Goal: Task Accomplishment & Management: Use online tool/utility

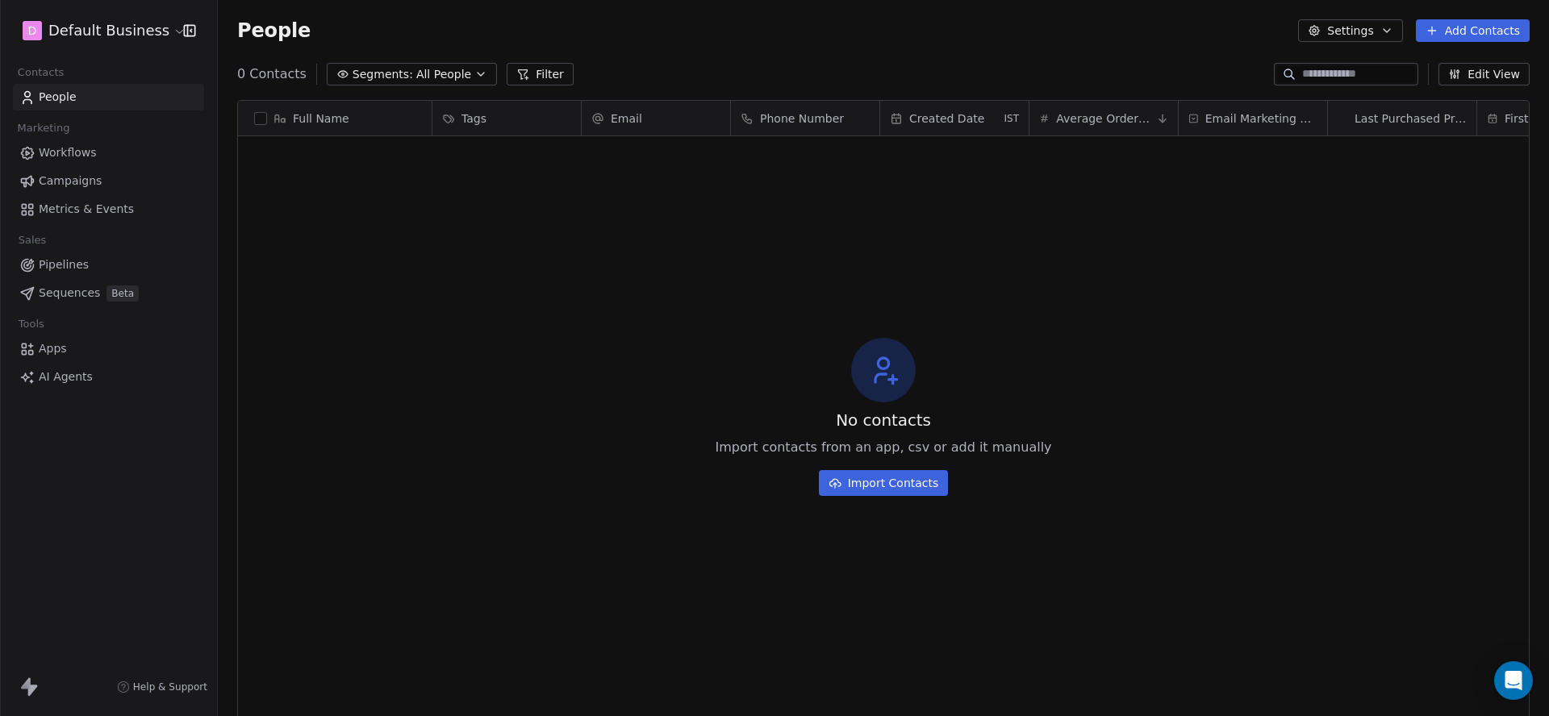
scroll to position [631, 1331]
click at [65, 336] on link "Apps" at bounding box center [108, 349] width 191 height 27
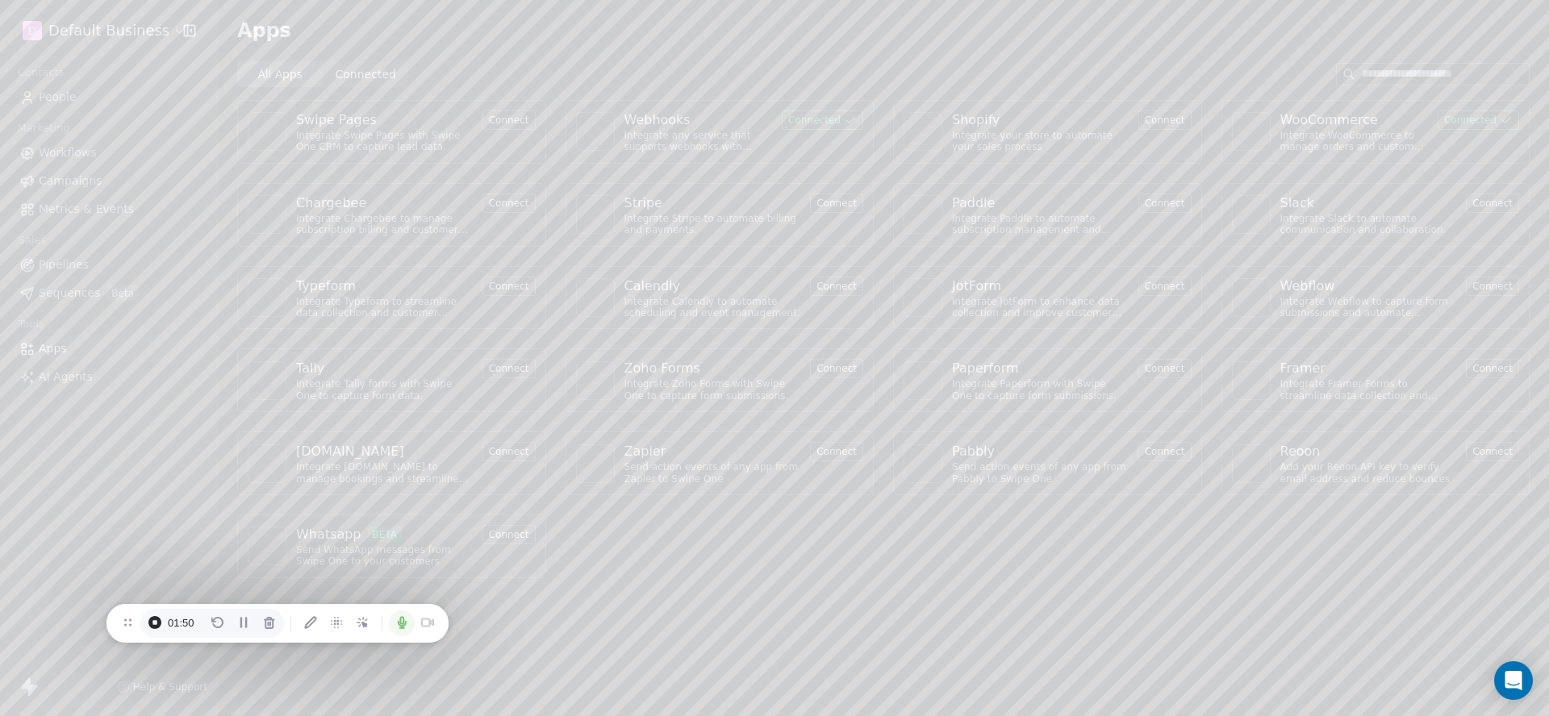
click at [634, 119] on div "Webhooks" at bounding box center [657, 120] width 66 height 19
click at [1281, 378] on html "D Default Business Contacts People Marketing Workflows Campaigns Metrics & Even…" at bounding box center [774, 358] width 1549 height 716
click at [1287, 477] on div "Manage Mapping" at bounding box center [1320, 482] width 116 height 26
click at [1237, 377] on button "Back" at bounding box center [1231, 370] width 91 height 26
click at [1386, 286] on button "Copy" at bounding box center [1370, 284] width 81 height 32
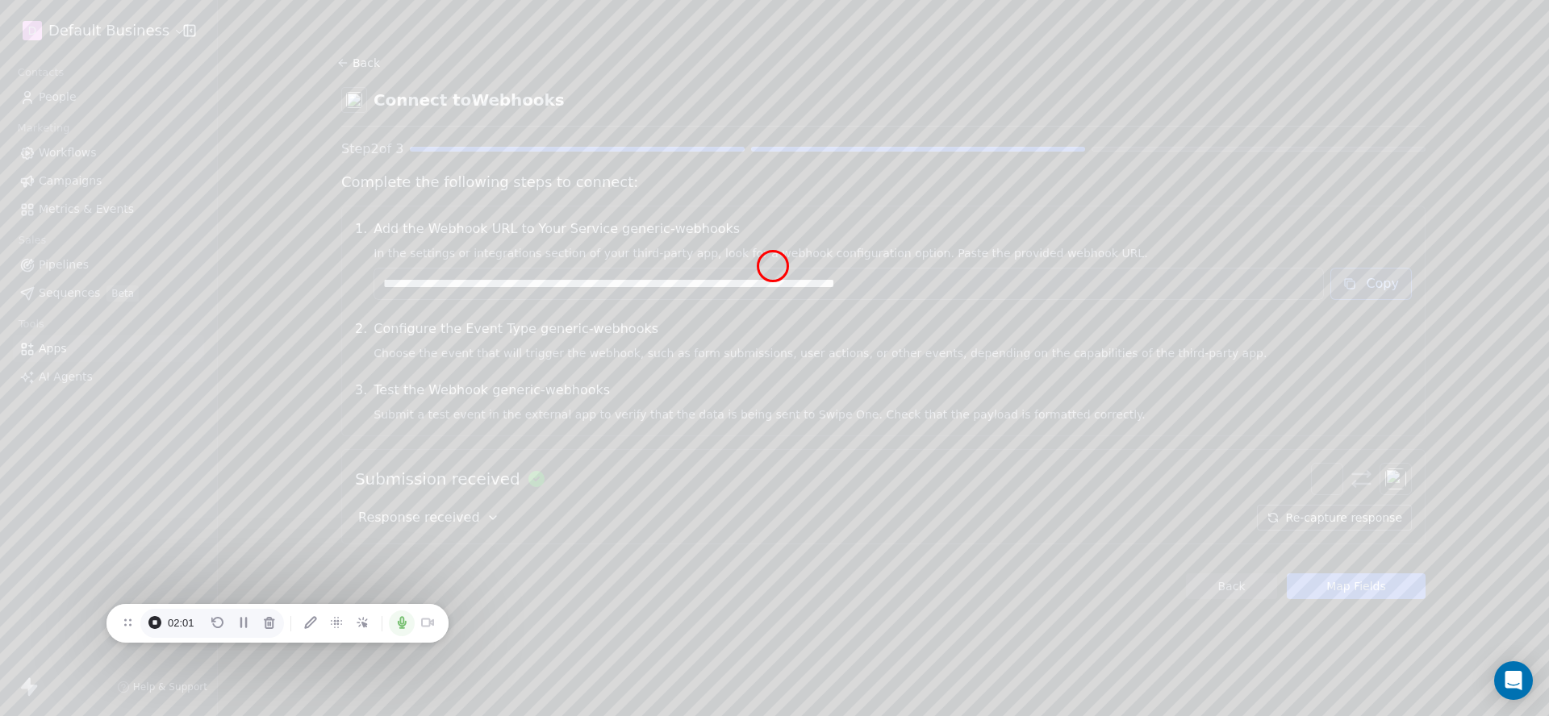
drag, startPoint x: 1084, startPoint y: 286, endPoint x: 772, endPoint y: 266, distance: 312.8
click at [772, 266] on div "**********" at bounding box center [892, 259] width 1038 height 81
click at [88, 85] on link "People" at bounding box center [108, 97] width 191 height 27
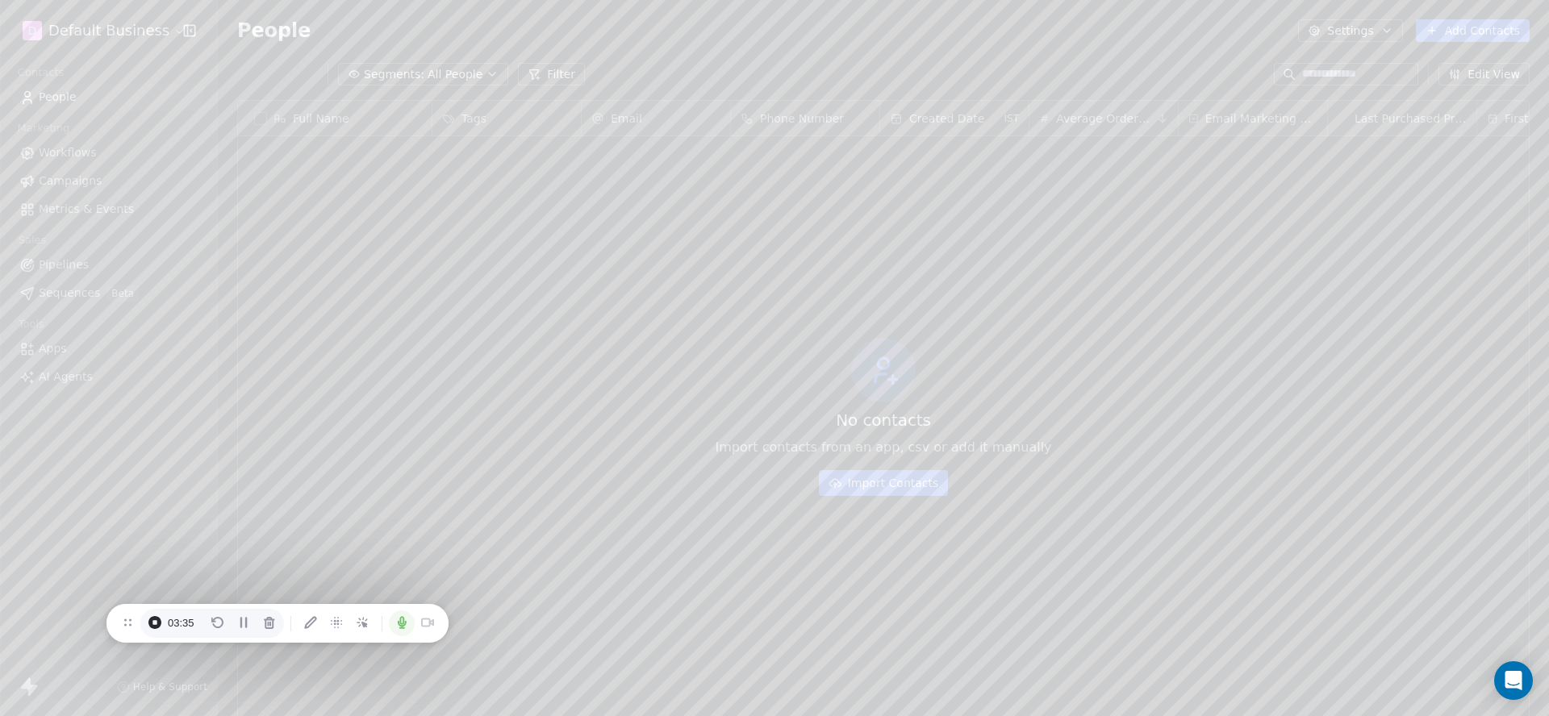
scroll to position [631, 1331]
click at [73, 345] on link "Apps" at bounding box center [108, 349] width 191 height 27
click at [646, 116] on div "Webhooks" at bounding box center [657, 120] width 66 height 19
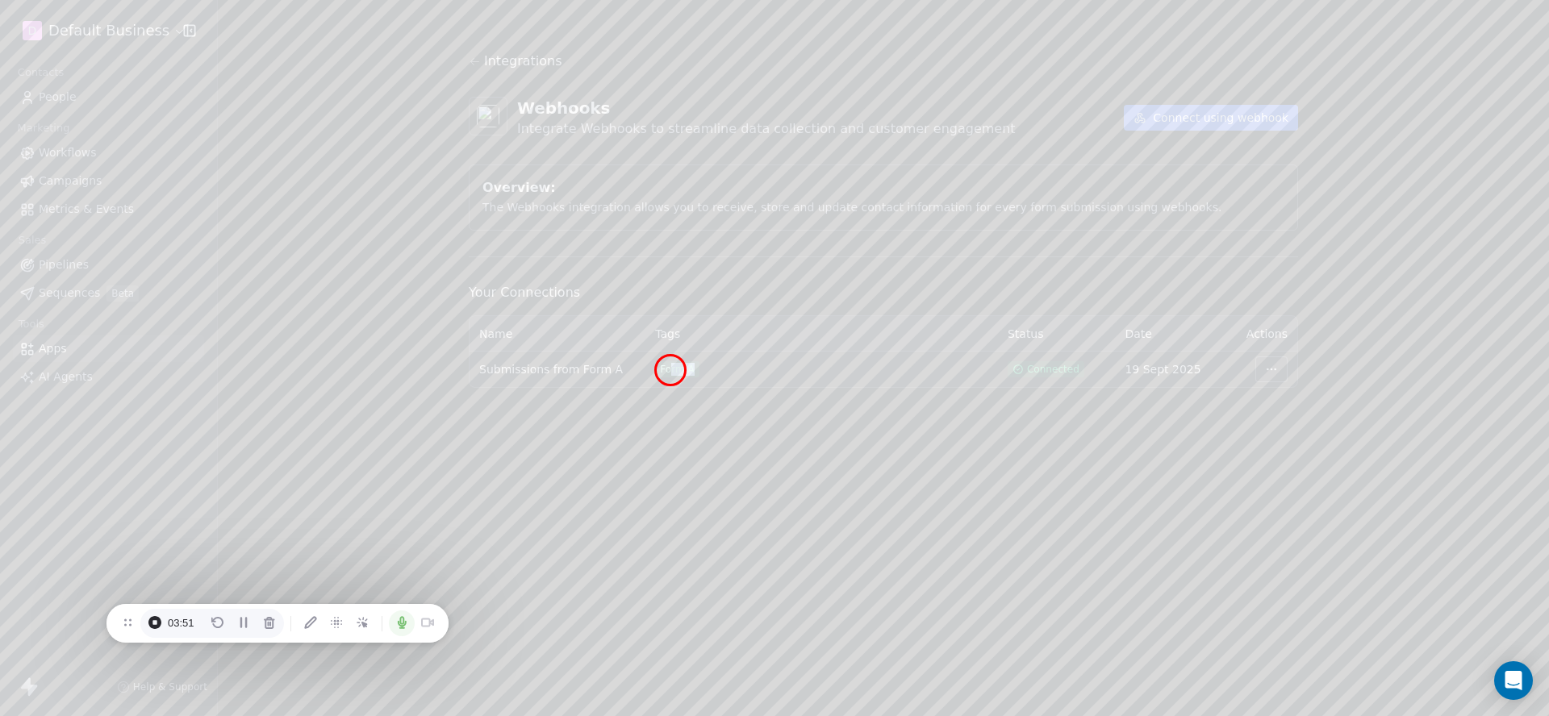
drag, startPoint x: 699, startPoint y: 369, endPoint x: 670, endPoint y: 370, distance: 29.9
click at [670, 370] on div "Form A" at bounding box center [821, 369] width 333 height 16
click at [685, 408] on section "Integrations Webhooks Integrate Webhooks to streamline data collection and cust…" at bounding box center [883, 220] width 907 height 440
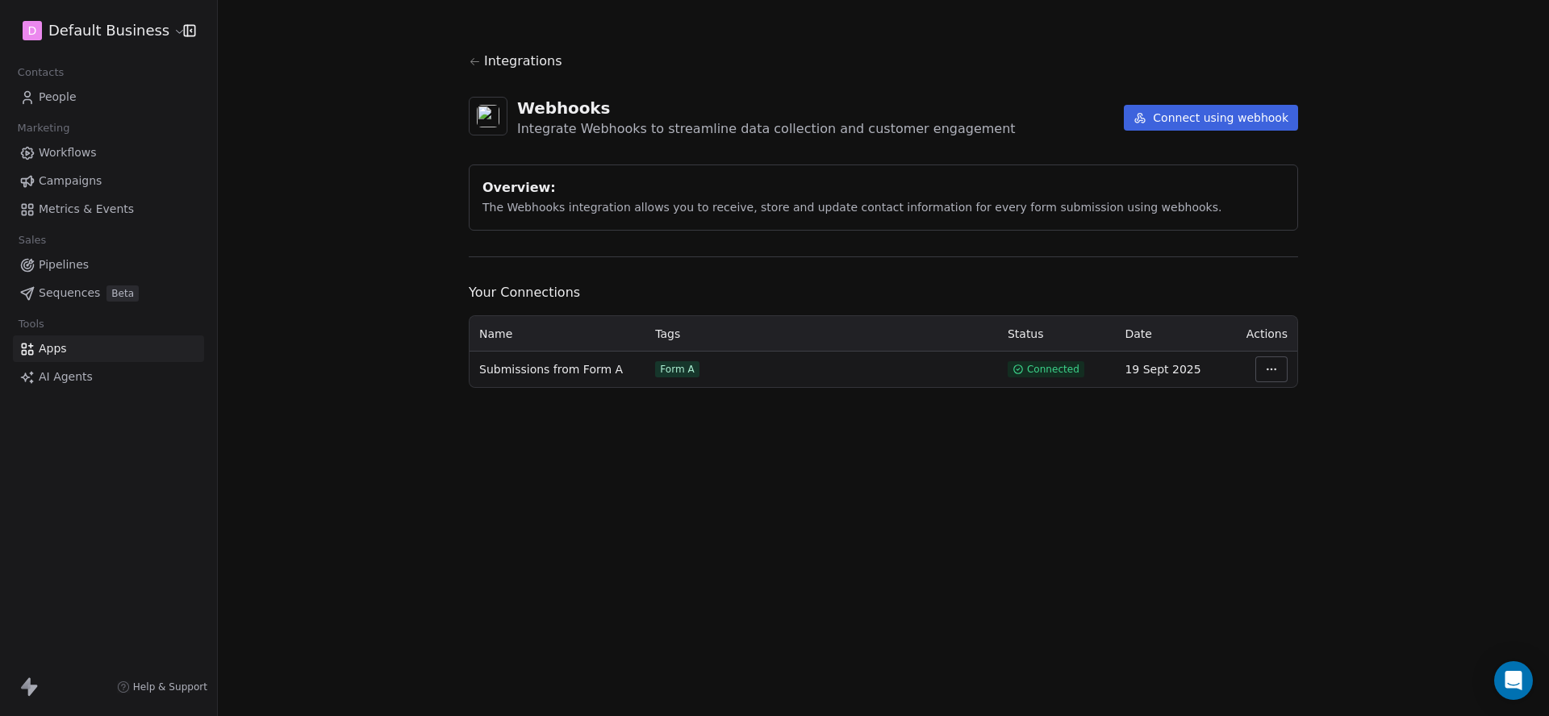
click at [1190, 3] on section "Integrations Webhooks Integrate Webhooks to streamline data collection and cust…" at bounding box center [883, 220] width 907 height 440
click at [61, 84] on span "Contacts" at bounding box center [40, 73] width 61 height 24
click at [65, 93] on span "People" at bounding box center [58, 97] width 38 height 17
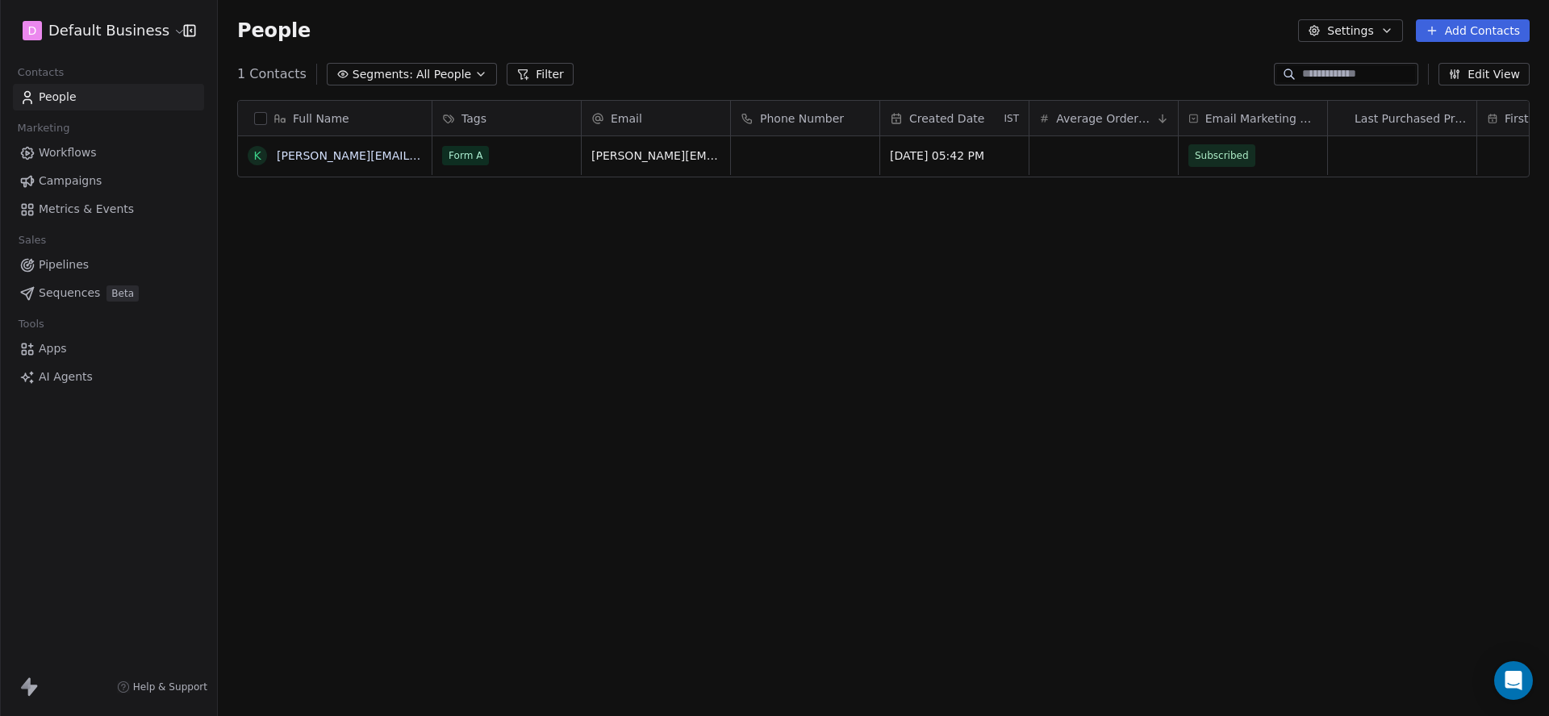
scroll to position [631, 1331]
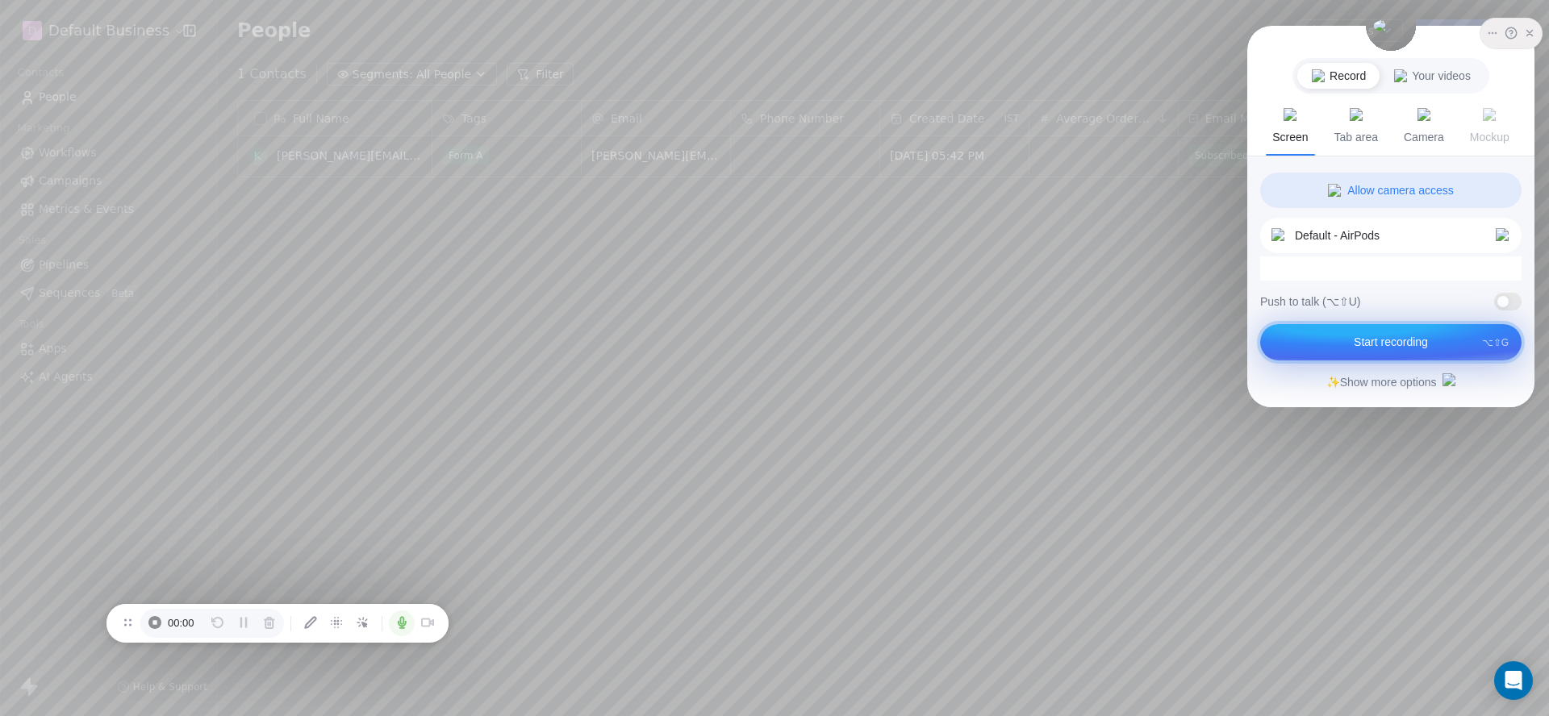
click at [1389, 328] on button "Start recording ⌥⇧G" at bounding box center [1390, 342] width 261 height 36
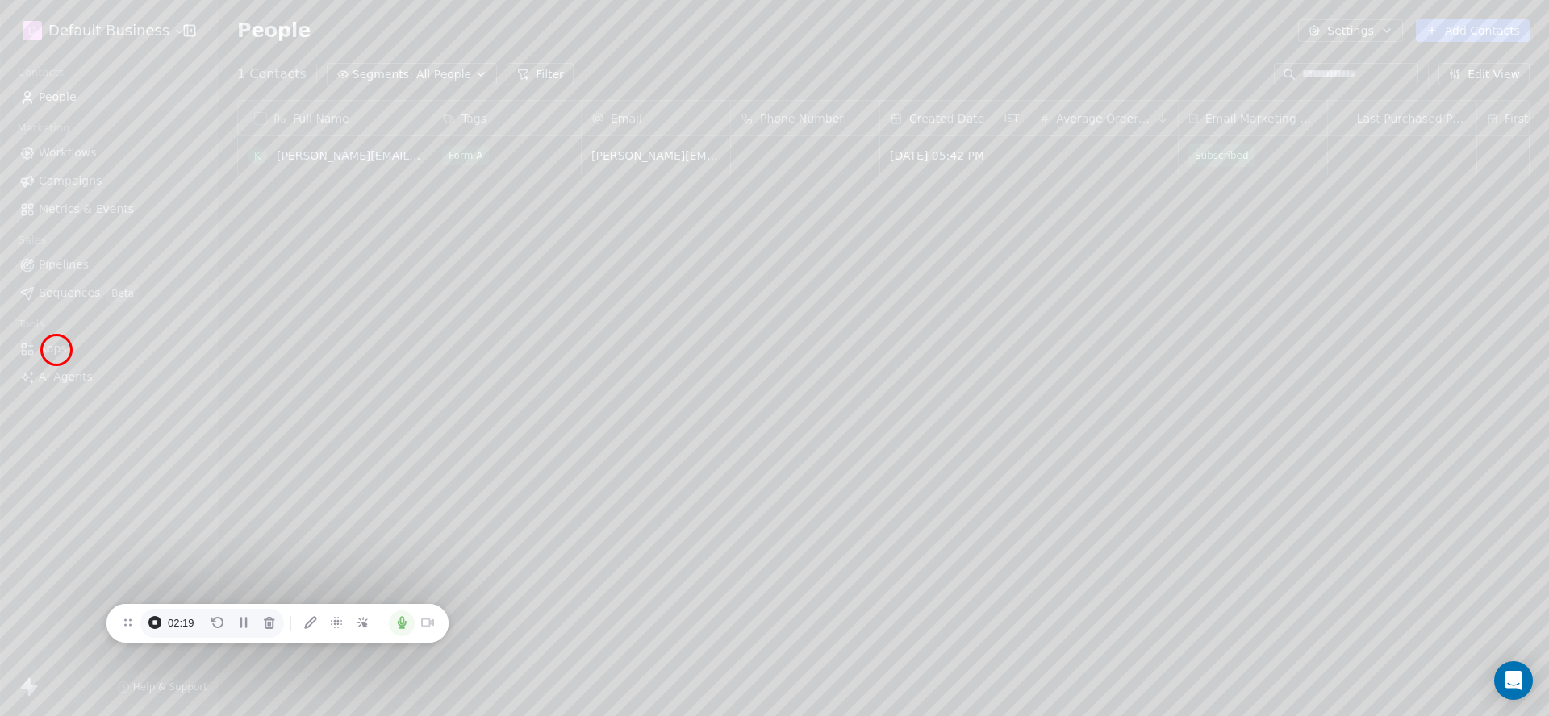
click at [56, 351] on span "Apps" at bounding box center [53, 348] width 28 height 17
click at [674, 116] on div "Webhooks" at bounding box center [657, 120] width 66 height 19
click at [1187, 116] on button "Connect using webhook" at bounding box center [1211, 118] width 174 height 26
click at [564, 207] on input at bounding box center [883, 210] width 1083 height 24
type input "**********"
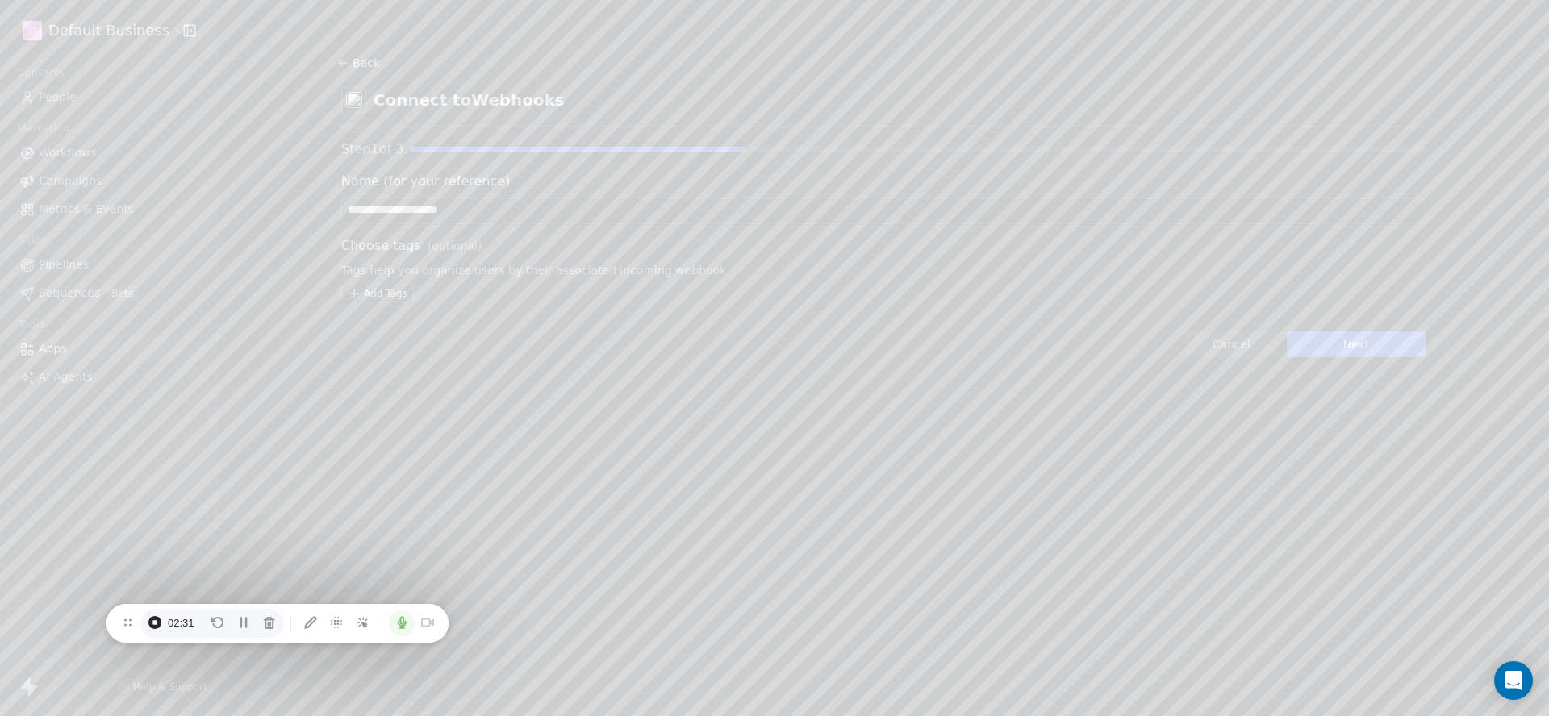
click at [1321, 347] on button "Next" at bounding box center [1356, 345] width 139 height 26
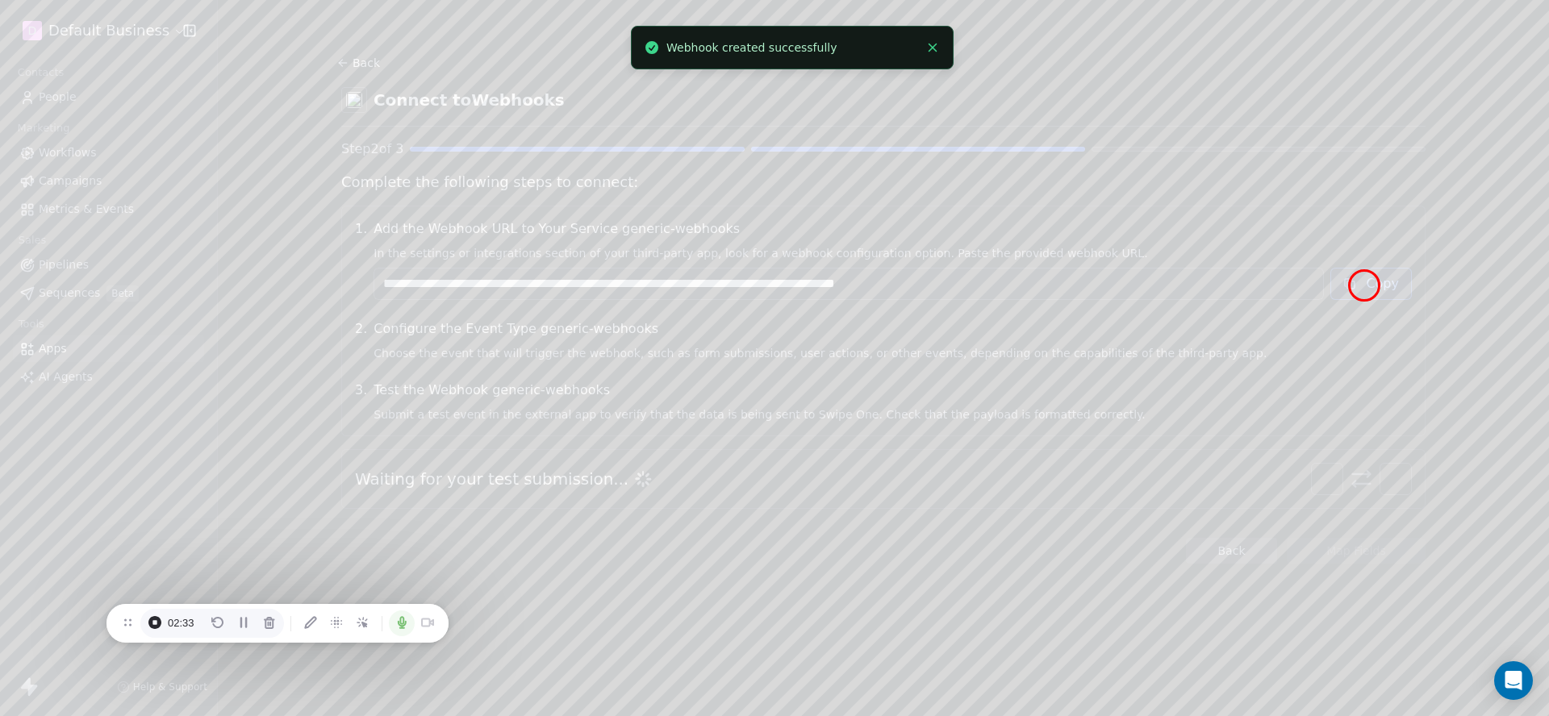
click at [1367, 286] on button "Copy" at bounding box center [1370, 284] width 81 height 32
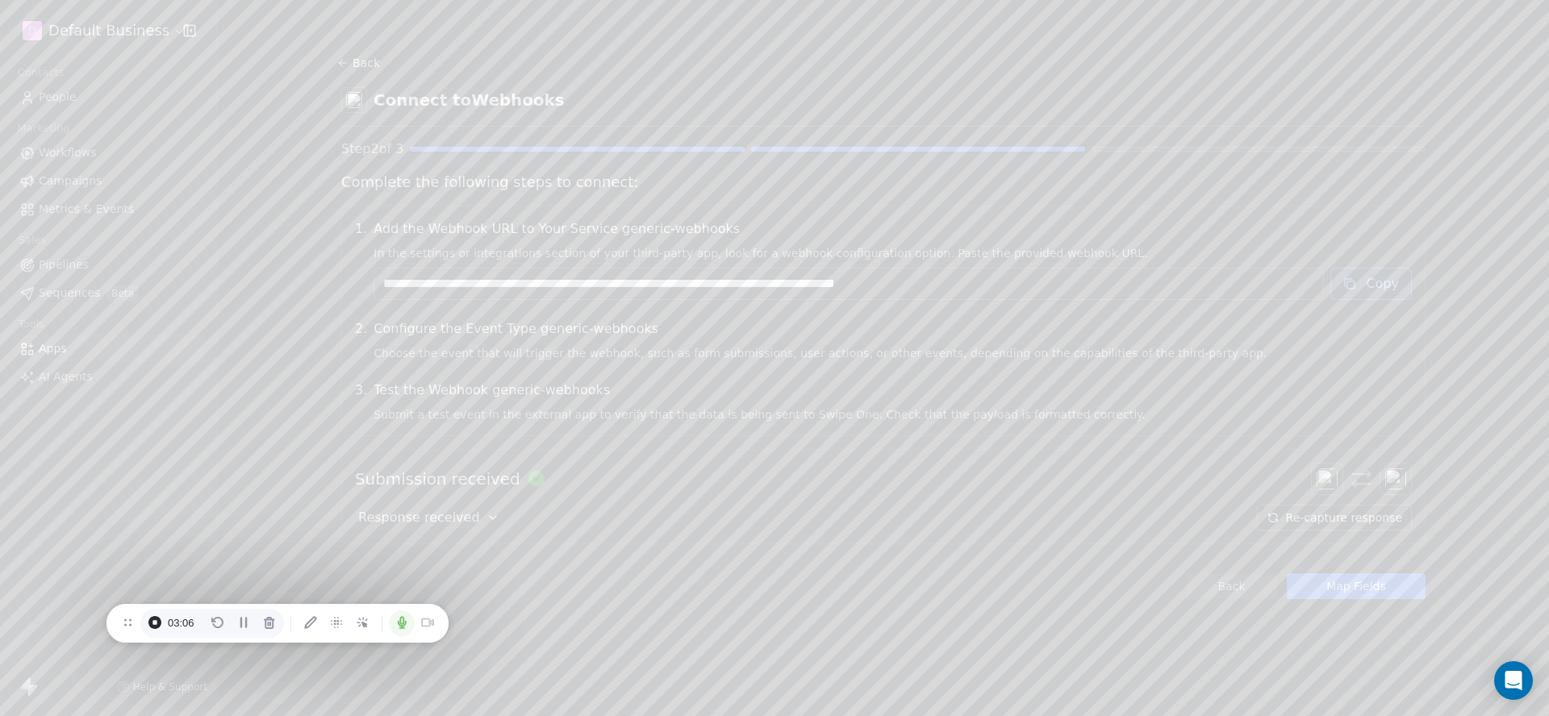
click at [486, 514] on icon at bounding box center [492, 517] width 13 height 13
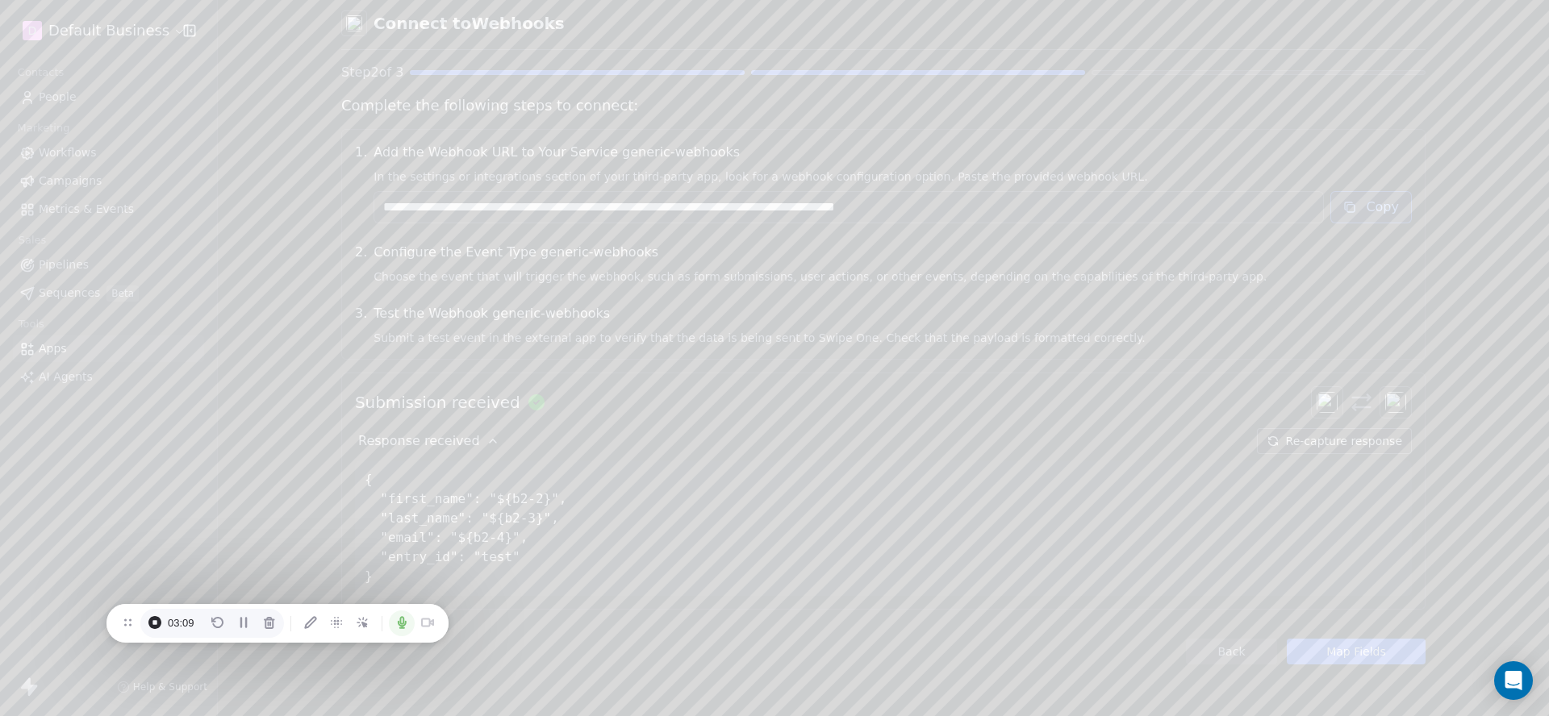
click at [1388, 646] on button "Map Fields" at bounding box center [1356, 652] width 139 height 26
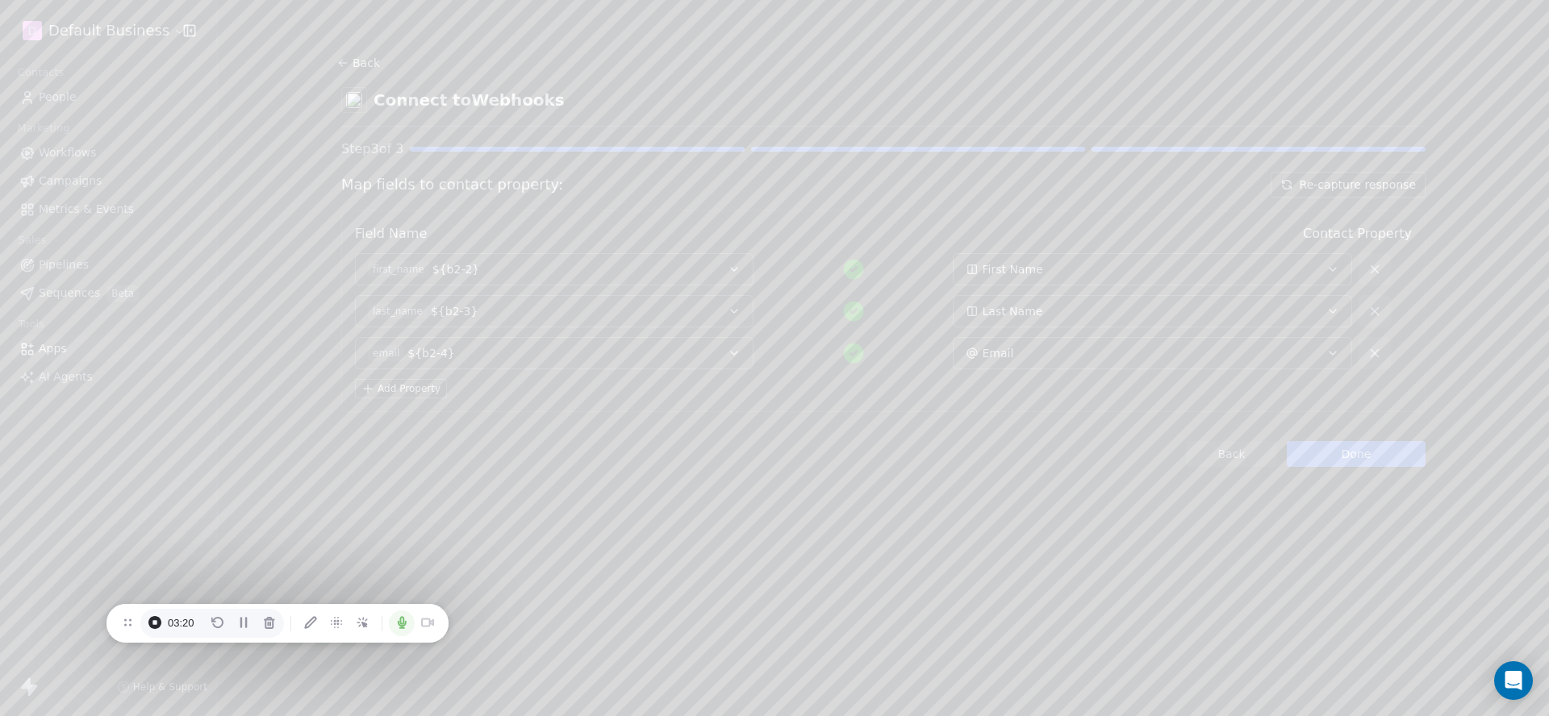
click at [1338, 461] on button "Done" at bounding box center [1356, 454] width 139 height 26
click at [1283, 368] on html "D Default Business Contacts People Marketing Workflows Campaigns Metrics & Even…" at bounding box center [774, 358] width 1549 height 716
click at [1303, 480] on div "Manage Mapping" at bounding box center [1320, 482] width 116 height 26
click at [1210, 463] on button "Back" at bounding box center [1231, 454] width 91 height 26
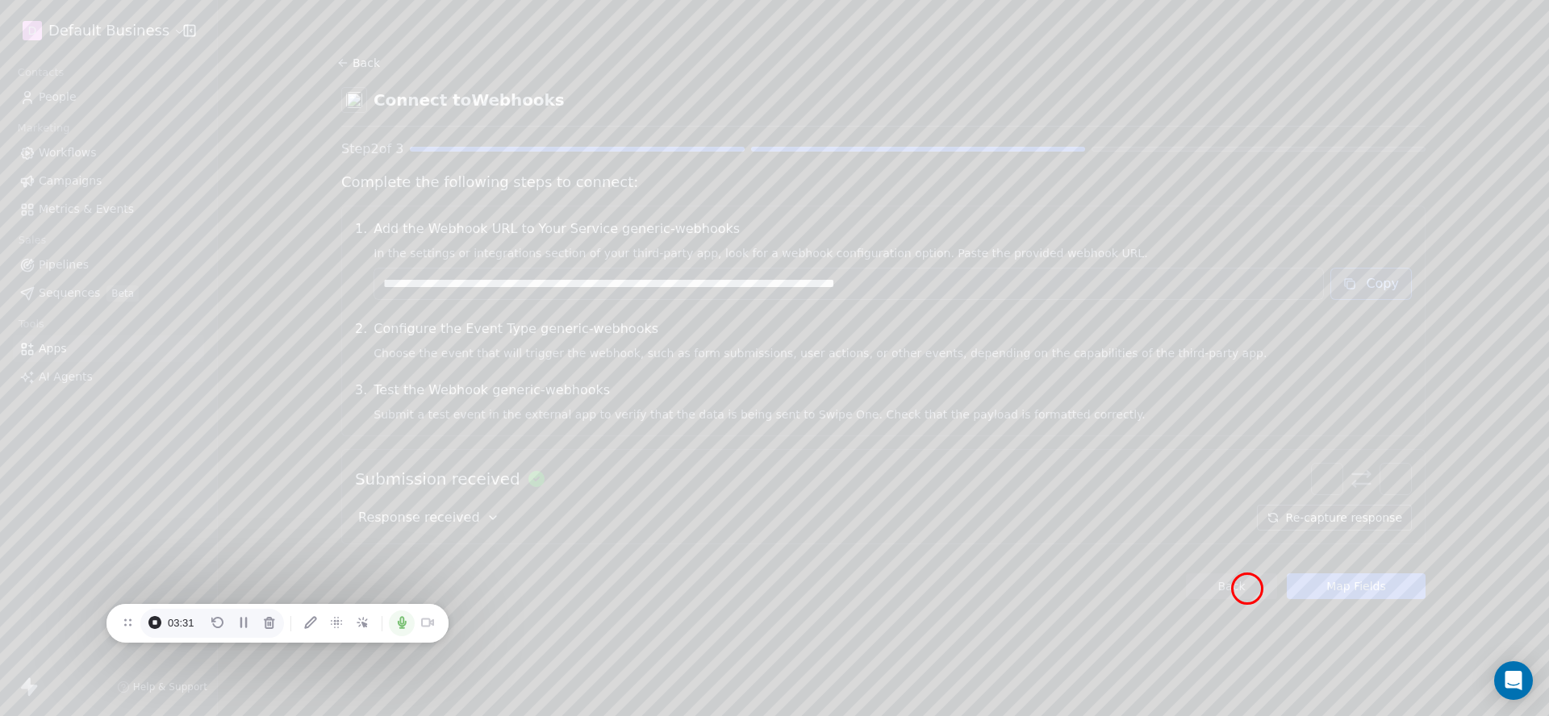
click at [1247, 589] on button "Back" at bounding box center [1231, 587] width 91 height 26
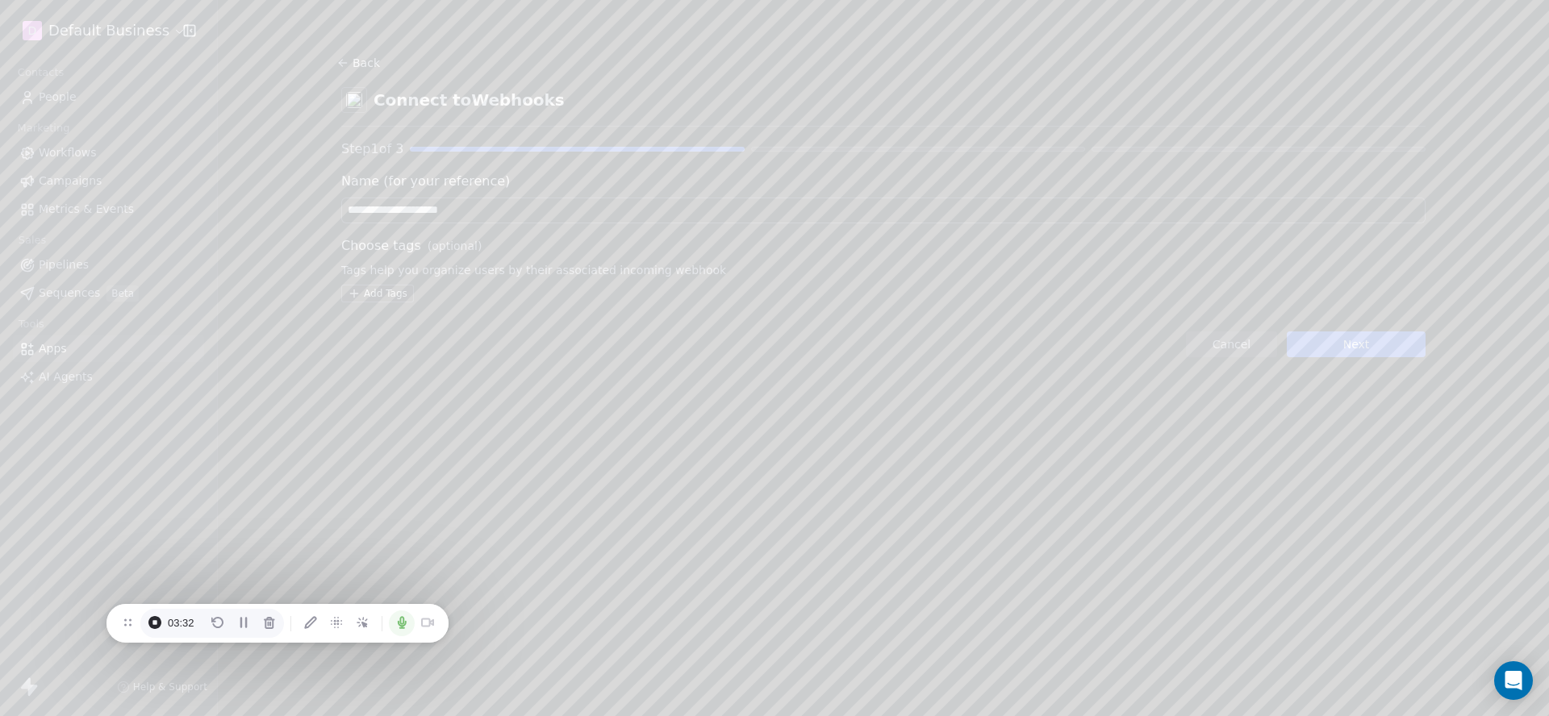
click at [402, 277] on span "Tags help you organize users by their associated incoming webhook" at bounding box center [883, 270] width 1084 height 16
click at [397, 289] on html "**********" at bounding box center [774, 358] width 1549 height 716
type input "******"
click at [441, 373] on span "Form B" at bounding box center [456, 376] width 40 height 17
click at [1387, 348] on html "**********" at bounding box center [774, 358] width 1549 height 716
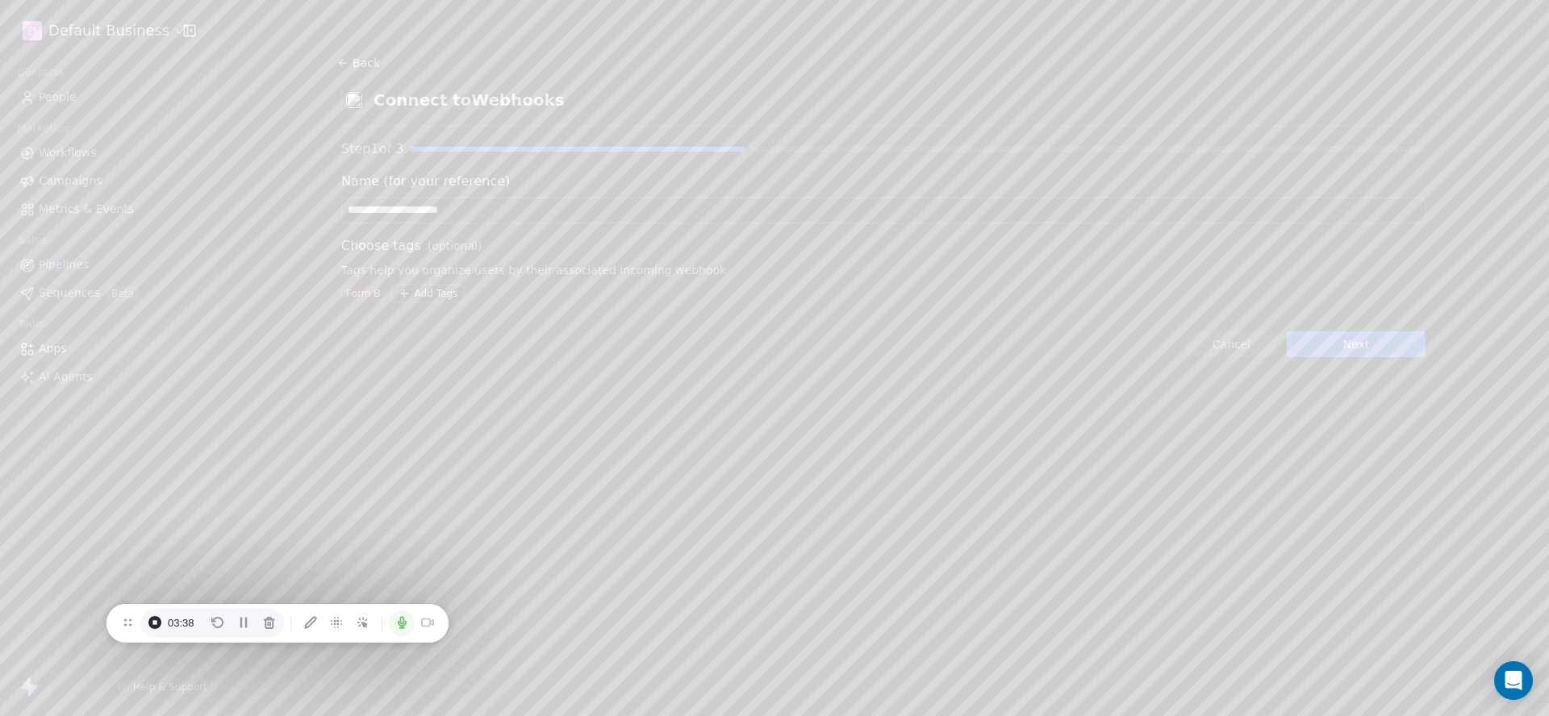
click at [1374, 353] on button "Next" at bounding box center [1356, 345] width 139 height 26
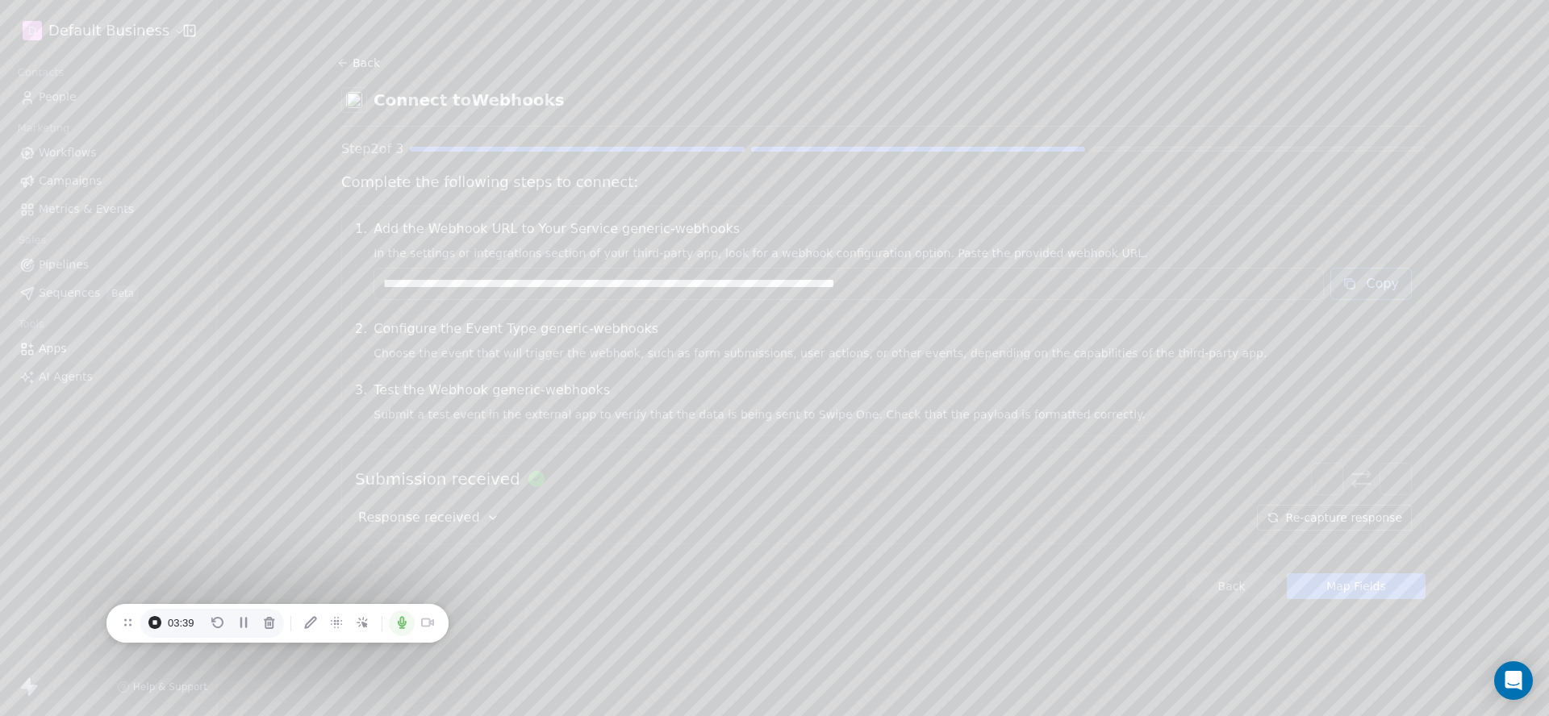
click at [1372, 592] on button "Map Fields" at bounding box center [1356, 587] width 139 height 26
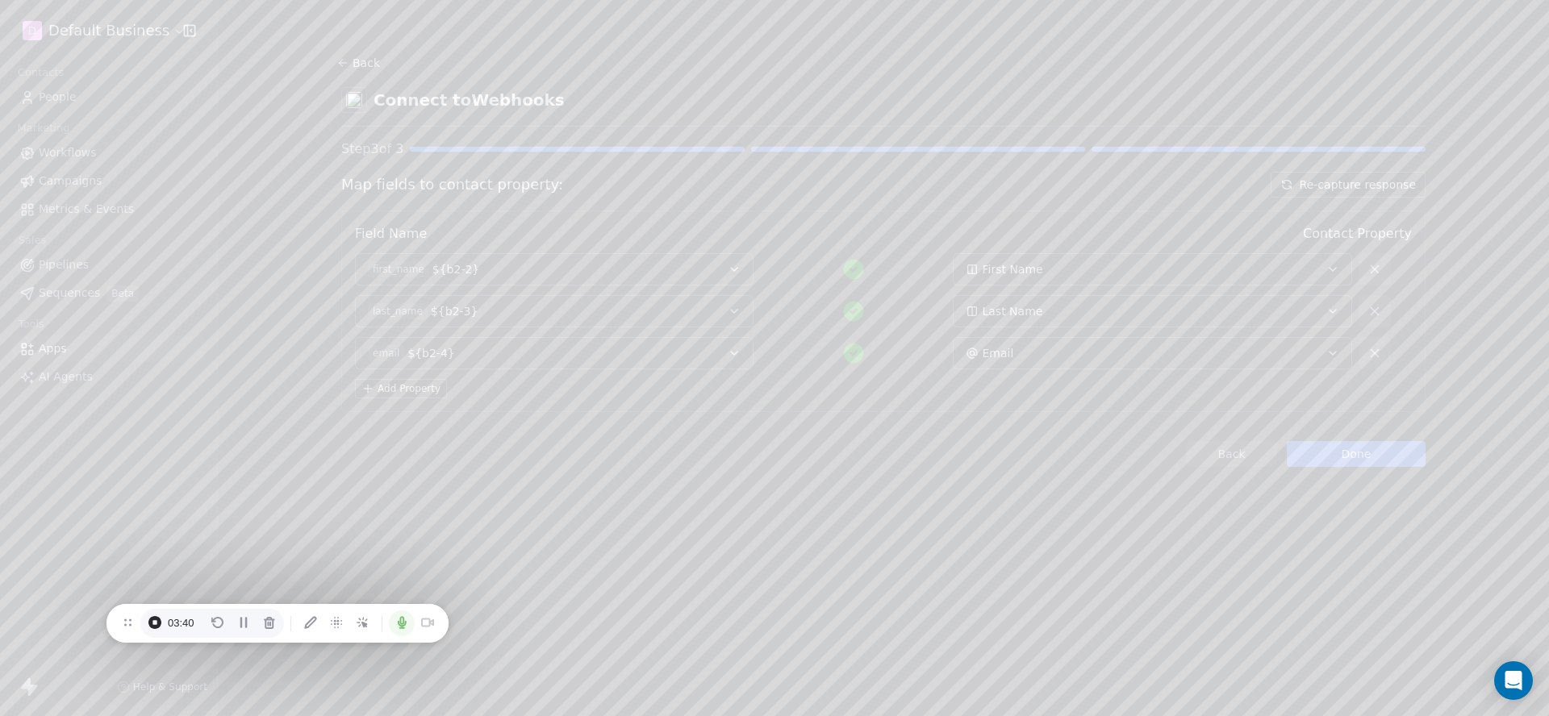
click at [1336, 467] on section "Back Connect to Webhooks Step 3 of 3 Map fields to contact property: Re-capture…" at bounding box center [884, 259] width 1162 height 519
click at [1341, 457] on button "Done" at bounding box center [1356, 454] width 139 height 26
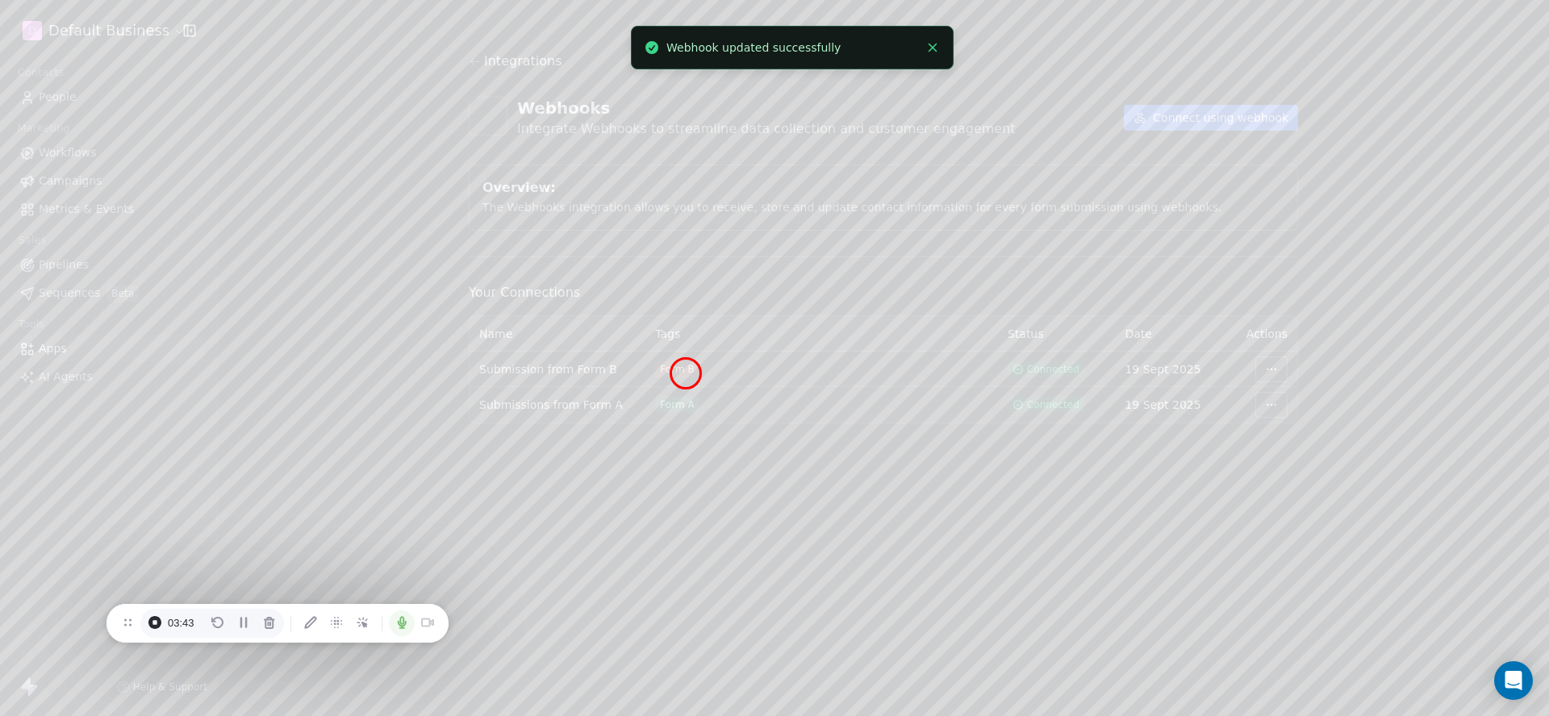
click at [685, 373] on div "Form B" at bounding box center [677, 369] width 34 height 13
click at [725, 373] on div "Form B" at bounding box center [821, 369] width 333 height 16
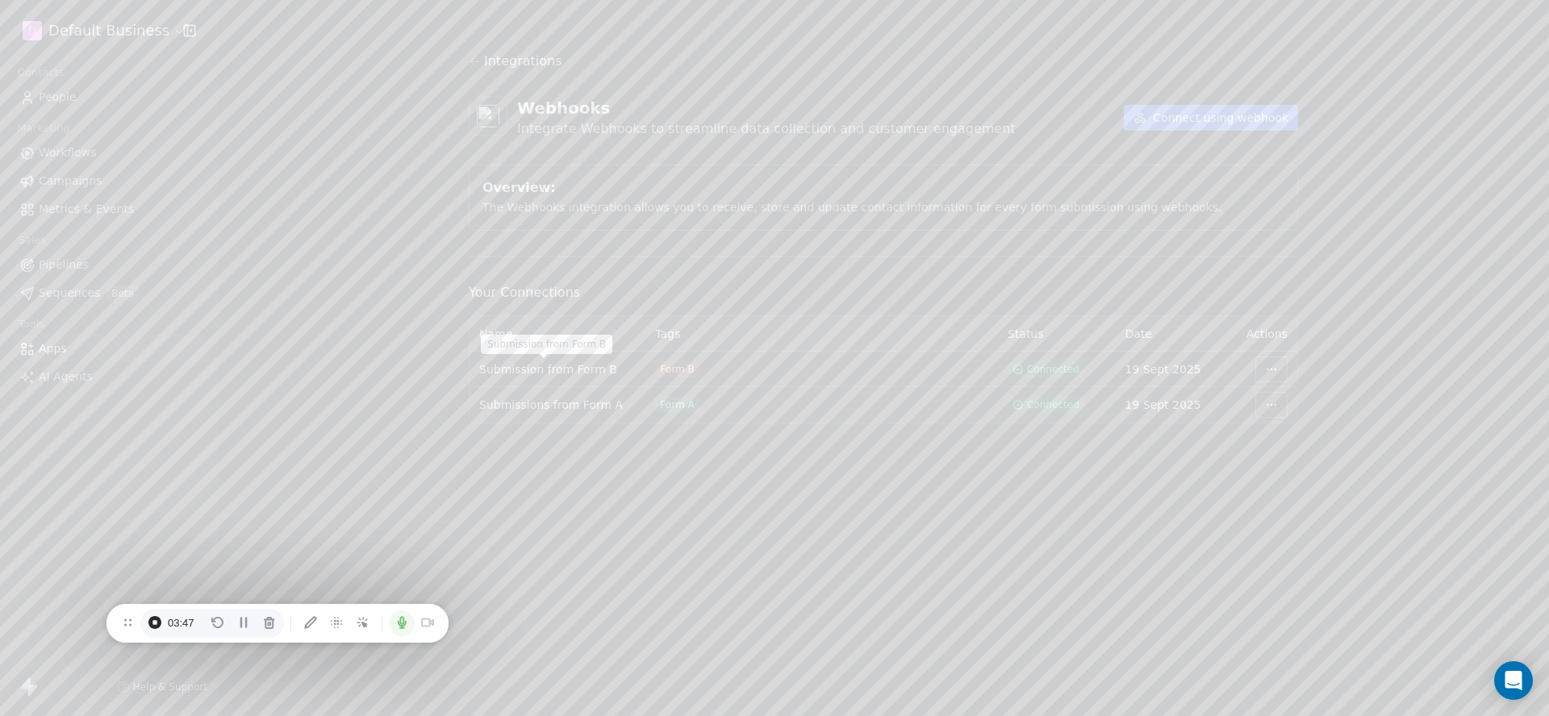
click at [579, 376] on span "Submission from Form B" at bounding box center [548, 369] width 138 height 16
click at [84, 95] on link "People" at bounding box center [108, 97] width 191 height 27
click at [315, 194] on link "[PERSON_NAME]" at bounding box center [324, 195] width 94 height 13
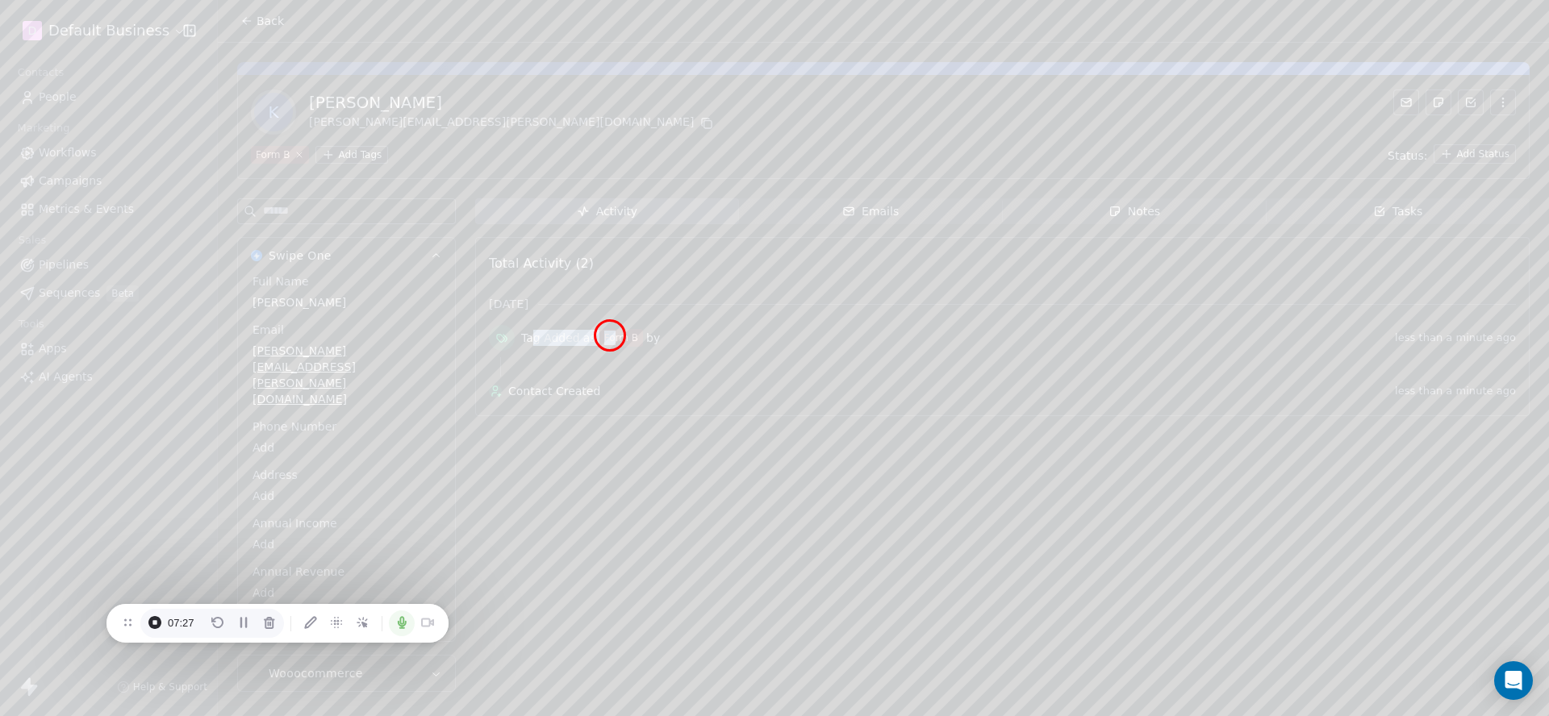
click at [610, 336] on div "Tag Added as Form B by" at bounding box center [954, 338] width 867 height 18
click at [629, 335] on div "Form B" at bounding box center [621, 338] width 34 height 15
click at [624, 336] on div "Form B" at bounding box center [621, 338] width 34 height 15
click at [264, 32] on button "Back" at bounding box center [262, 20] width 63 height 29
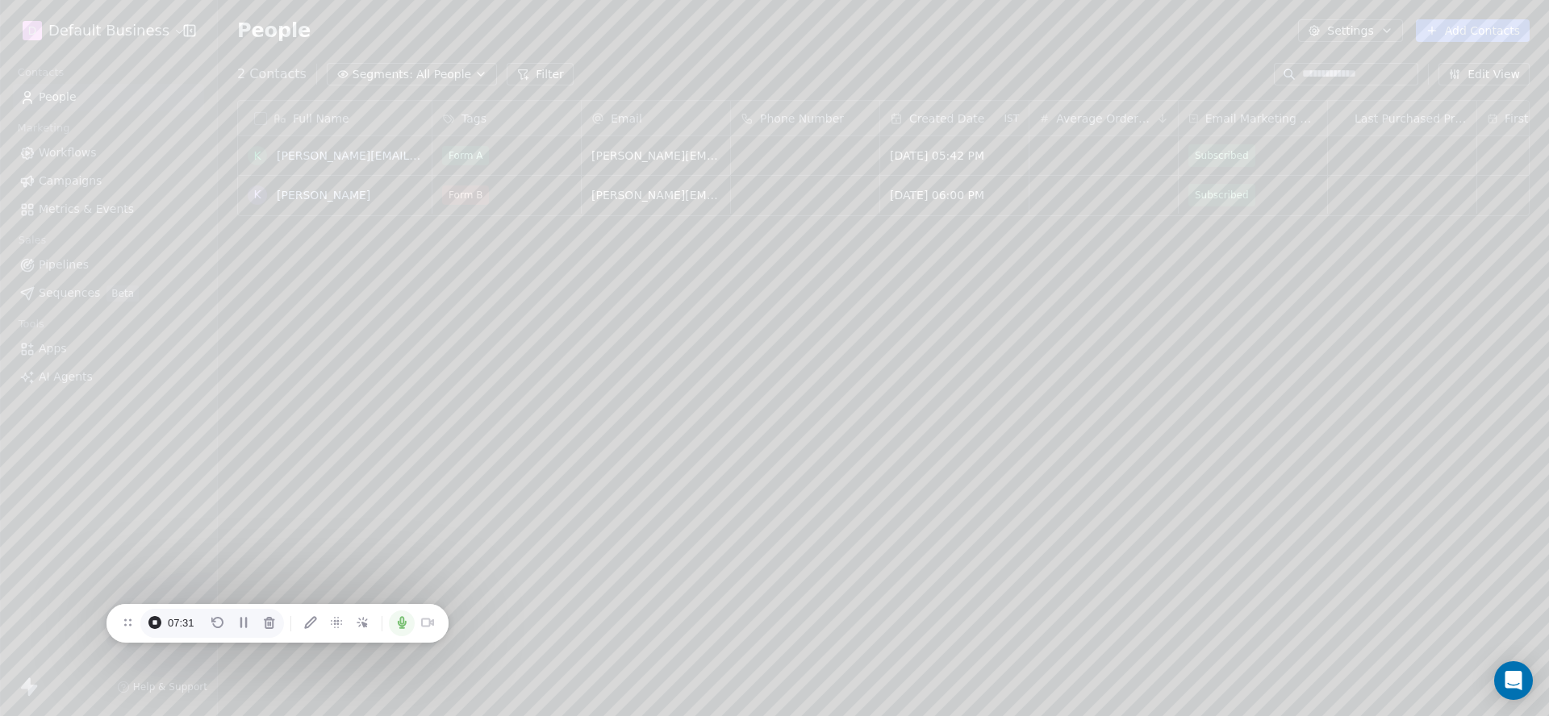
scroll to position [631, 1331]
click at [434, 283] on div "Full Name [PERSON_NAME] [PERSON_NAME][EMAIL_ADDRESS][DOMAIN_NAME] K [PERSON_NAM…" at bounding box center [883, 402] width 1331 height 630
